Goal: Register for event/course

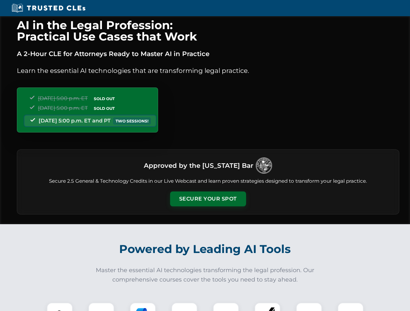
click at [208, 199] on button "Secure Your Spot" at bounding box center [208, 199] width 76 height 15
click at [60, 307] on img at bounding box center [59, 315] width 19 height 19
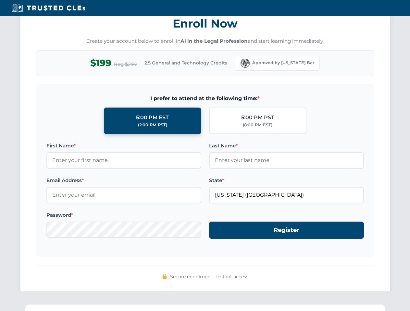
scroll to position [636, 0]
